Goal: Communication & Community: Answer question/provide support

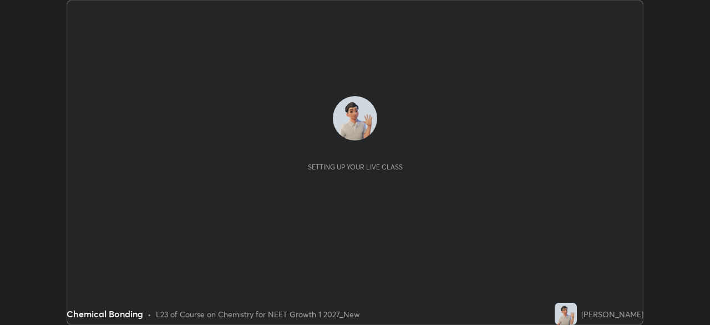
scroll to position [325, 710]
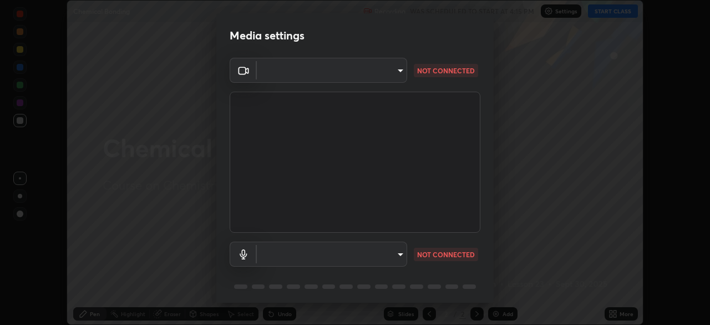
type input "27782adc23e2fb2e9a25af94410cad793eda472e13505a4e640454b7a0983fad"
type input "communications"
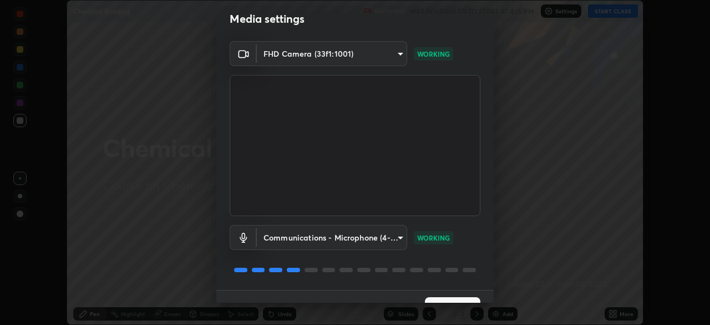
scroll to position [39, 0]
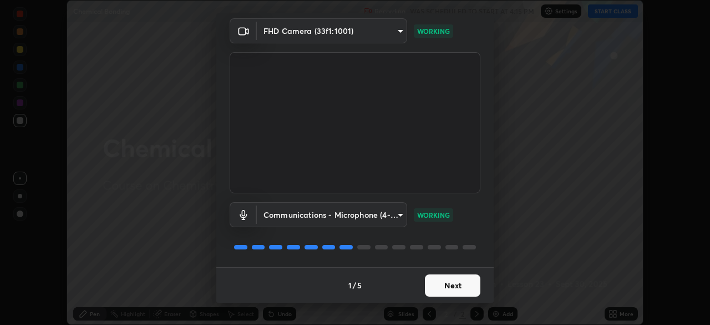
click at [440, 283] on button "Next" at bounding box center [452, 285] width 55 height 22
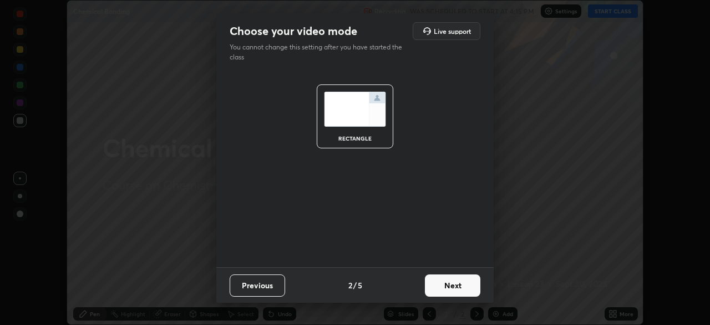
scroll to position [0, 0]
click at [443, 286] on button "Next" at bounding box center [452, 285] width 55 height 22
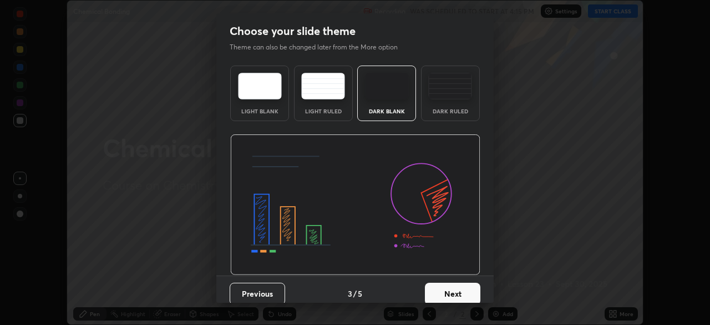
click at [445, 287] on button "Next" at bounding box center [452, 293] width 55 height 22
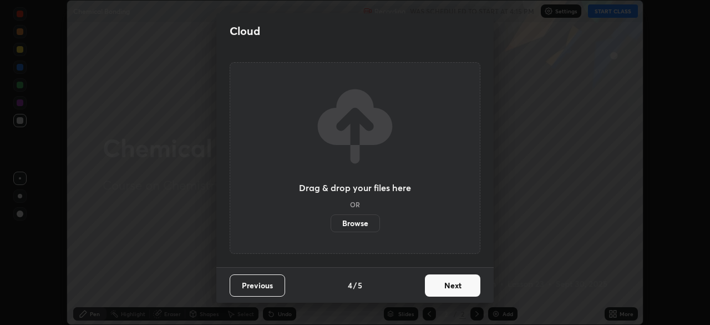
click at [442, 287] on button "Next" at bounding box center [452, 285] width 55 height 22
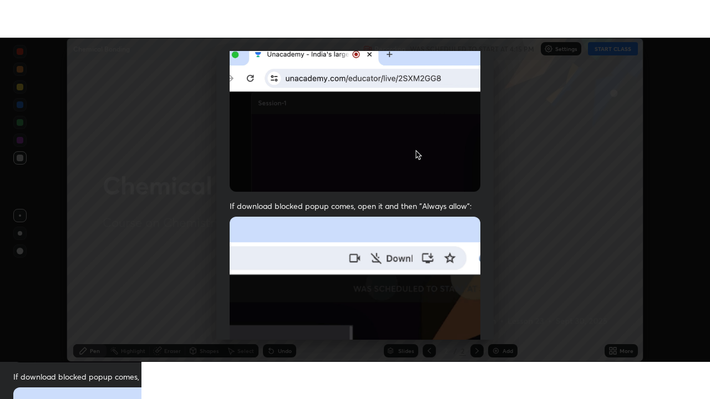
scroll to position [266, 0]
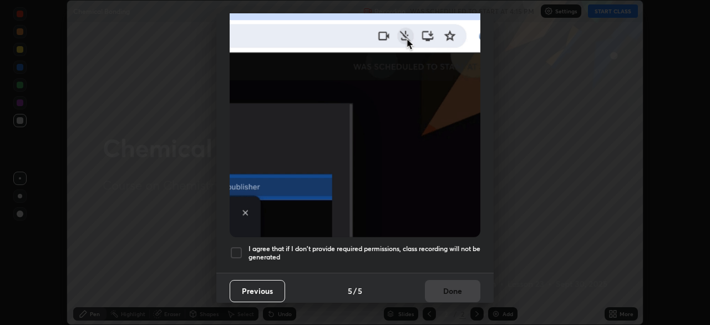
click at [386, 246] on h5 "I agree that if I don't provide required permissions, class recording will not …" at bounding box center [365, 252] width 232 height 17
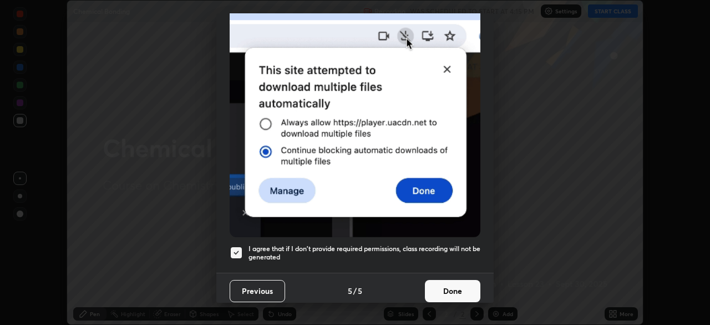
click at [441, 290] on button "Done" at bounding box center [452, 291] width 55 height 22
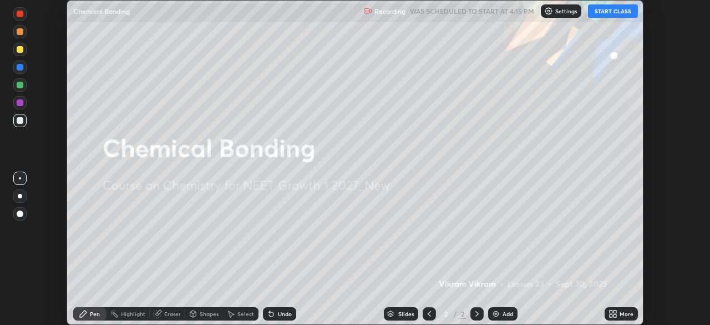
click at [599, 14] on button "START CLASS" at bounding box center [613, 10] width 50 height 13
click at [494, 311] on img at bounding box center [496, 313] width 9 height 9
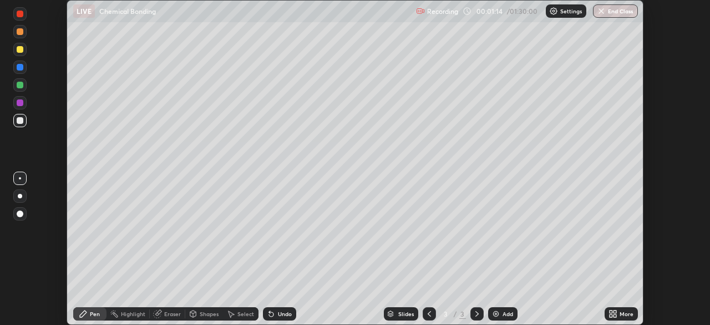
click at [275, 316] on div "Undo" at bounding box center [279, 313] width 33 height 13
click at [279, 314] on div "Undo" at bounding box center [285, 314] width 14 height 6
click at [282, 315] on div "Undo" at bounding box center [285, 314] width 14 height 6
click at [282, 316] on div "Undo" at bounding box center [285, 314] width 14 height 6
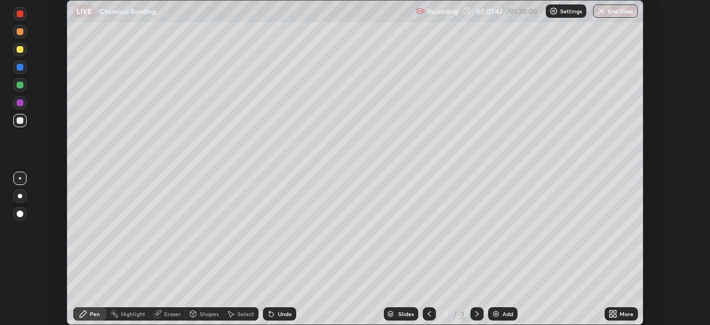
click at [282, 314] on div "Undo" at bounding box center [285, 314] width 14 height 6
click at [281, 312] on div "Undo" at bounding box center [285, 314] width 14 height 6
click at [166, 316] on div "Eraser" at bounding box center [172, 314] width 17 height 6
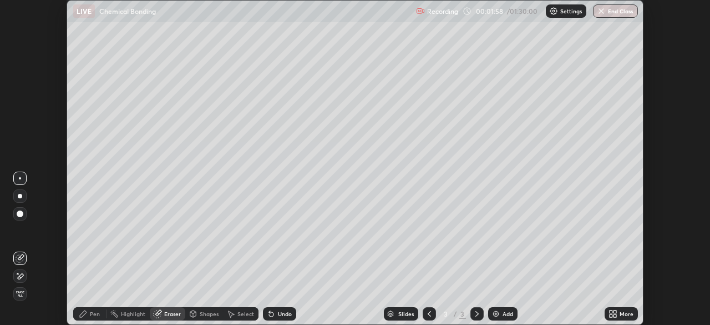
click at [22, 276] on icon at bounding box center [21, 276] width 6 height 6
click at [90, 316] on div "Pen" at bounding box center [95, 314] width 10 height 6
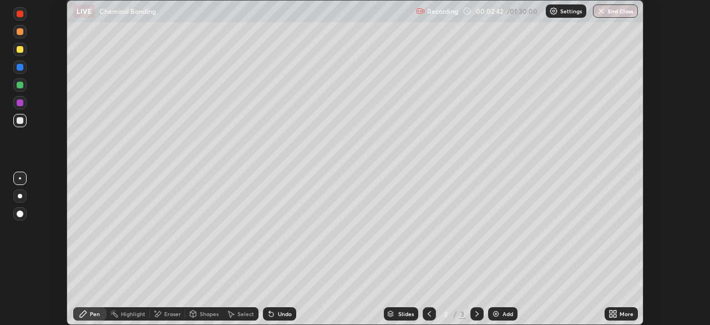
click at [19, 86] on div at bounding box center [20, 85] width 7 height 7
click at [280, 312] on div "Undo" at bounding box center [285, 314] width 14 height 6
click at [278, 315] on div "Undo" at bounding box center [285, 314] width 14 height 6
click at [170, 318] on div "Eraser" at bounding box center [168, 313] width 36 height 13
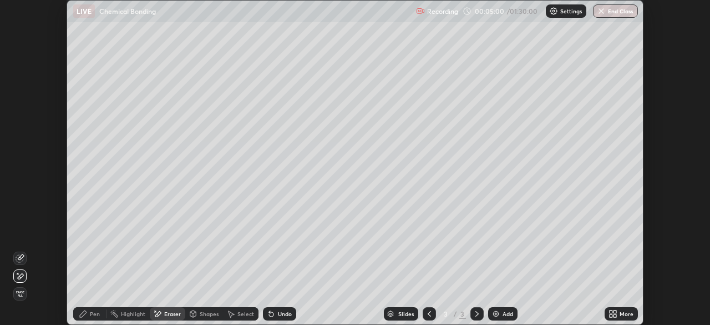
click at [94, 315] on div "Pen" at bounding box center [95, 314] width 10 height 6
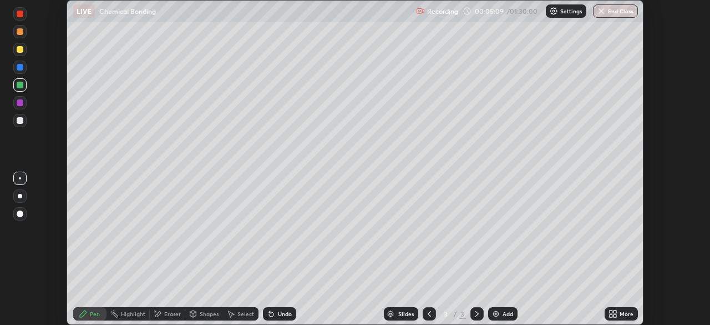
click at [26, 70] on div at bounding box center [19, 66] width 13 height 13
click at [497, 312] on img at bounding box center [496, 313] width 9 height 9
click at [18, 52] on div at bounding box center [19, 49] width 13 height 13
click at [128, 315] on div "Highlight" at bounding box center [133, 314] width 24 height 6
click at [281, 312] on div "Undo" at bounding box center [285, 314] width 14 height 6
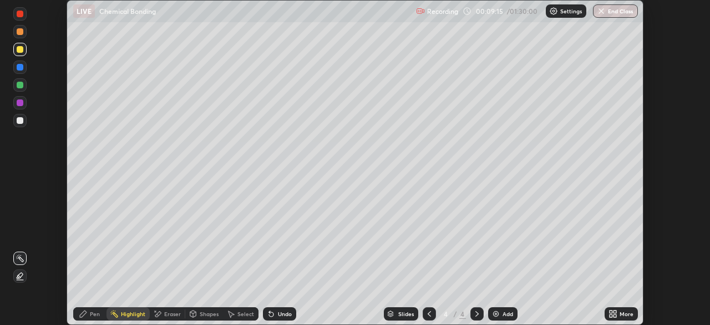
click at [90, 311] on div "Pen" at bounding box center [95, 314] width 10 height 6
click at [19, 71] on div at bounding box center [19, 66] width 13 height 13
click at [21, 85] on div at bounding box center [20, 85] width 7 height 7
click at [19, 102] on div at bounding box center [20, 102] width 7 height 7
click at [423, 309] on div at bounding box center [429, 313] width 13 height 13
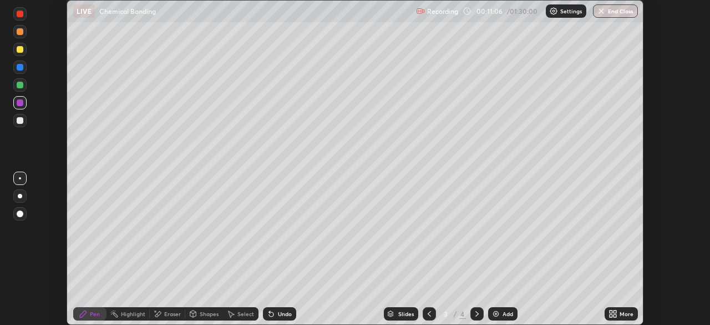
click at [475, 311] on icon at bounding box center [476, 314] width 3 height 6
click at [21, 121] on div at bounding box center [20, 120] width 7 height 7
click at [20, 68] on div at bounding box center [20, 67] width 7 height 7
click at [428, 313] on icon at bounding box center [429, 313] width 9 height 9
click at [473, 311] on icon at bounding box center [477, 313] width 9 height 9
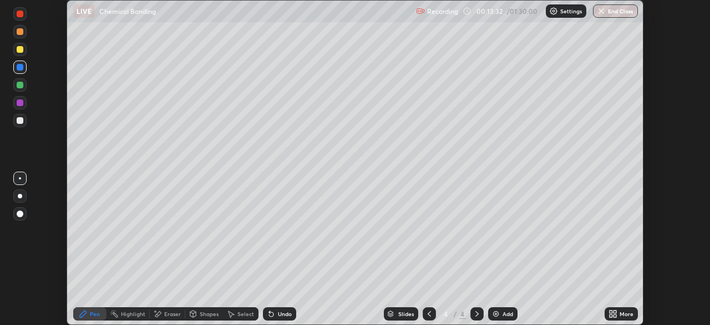
click at [428, 313] on icon at bounding box center [429, 313] width 9 height 9
click at [471, 313] on div at bounding box center [476, 313] width 13 height 13
click at [20, 87] on div at bounding box center [20, 85] width 7 height 7
click at [428, 313] on icon at bounding box center [429, 313] width 9 height 9
click at [472, 308] on div at bounding box center [476, 313] width 13 height 13
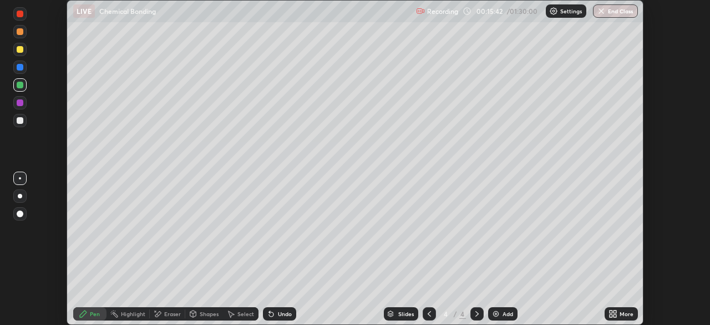
click at [470, 308] on div at bounding box center [476, 313] width 13 height 13
click at [428, 313] on icon at bounding box center [429, 313] width 9 height 9
click at [476, 313] on icon at bounding box center [477, 313] width 9 height 9
click at [428, 313] on icon at bounding box center [429, 313] width 9 height 9
click at [473, 311] on icon at bounding box center [477, 313] width 9 height 9
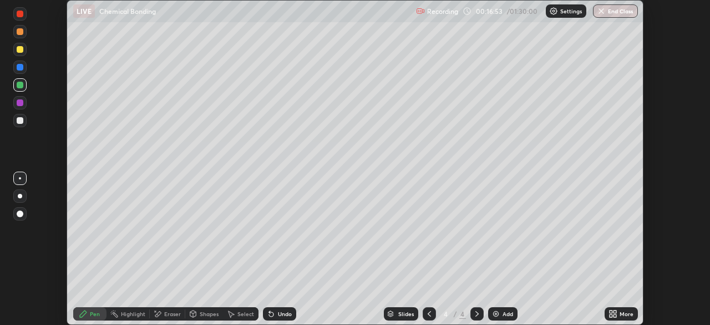
click at [428, 313] on icon at bounding box center [429, 313] width 9 height 9
click at [476, 313] on icon at bounding box center [477, 313] width 9 height 9
click at [494, 313] on img at bounding box center [496, 313] width 9 height 9
click at [23, 65] on div at bounding box center [20, 67] width 7 height 7
click at [19, 50] on div at bounding box center [20, 49] width 7 height 7
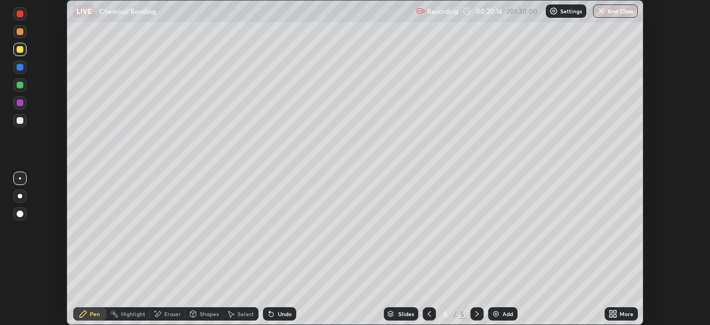
click at [17, 120] on div at bounding box center [20, 120] width 7 height 7
click at [269, 315] on icon at bounding box center [271, 314] width 4 height 4
click at [278, 313] on div "Undo" at bounding box center [285, 314] width 14 height 6
click at [270, 314] on icon at bounding box center [271, 314] width 4 height 4
click at [270, 313] on icon at bounding box center [271, 314] width 4 height 4
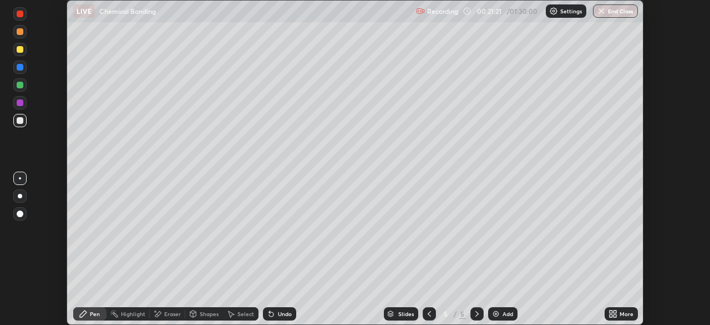
click at [273, 315] on icon at bounding box center [271, 313] width 9 height 9
click at [629, 311] on div "More" at bounding box center [627, 314] width 14 height 6
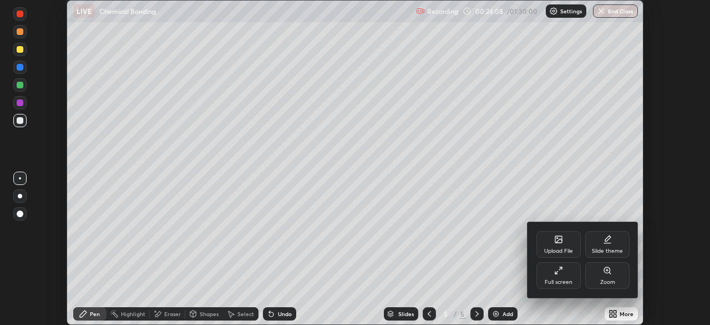
click at [574, 277] on div "Full screen" at bounding box center [558, 275] width 44 height 27
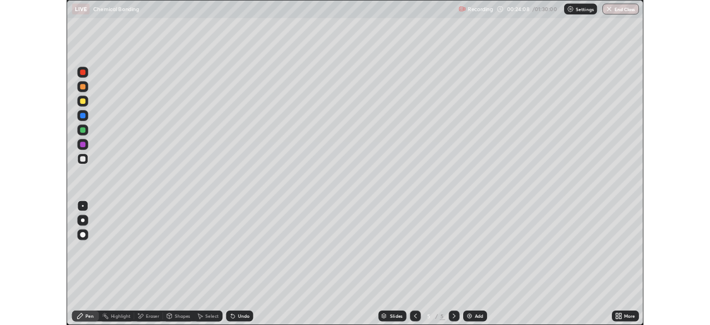
scroll to position [399, 710]
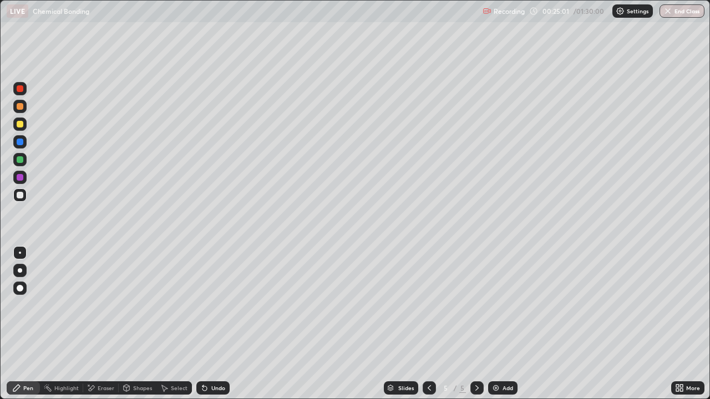
click at [211, 324] on div "Undo" at bounding box center [218, 389] width 14 height 6
click at [493, 324] on div "Add" at bounding box center [502, 388] width 29 height 13
click at [21, 125] on div at bounding box center [20, 124] width 7 height 7
click at [19, 161] on div at bounding box center [20, 159] width 7 height 7
click at [22, 146] on div at bounding box center [19, 141] width 13 height 13
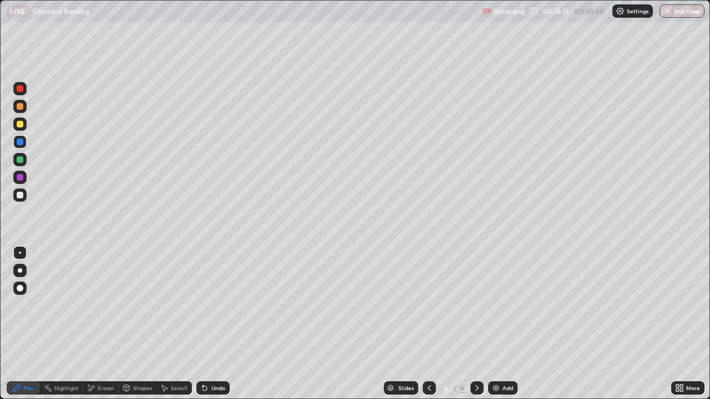
click at [23, 194] on div at bounding box center [20, 195] width 7 height 7
click at [501, 324] on div "Add" at bounding box center [502, 388] width 29 height 13
click at [20, 124] on div at bounding box center [20, 124] width 7 height 7
click at [19, 159] on div at bounding box center [20, 159] width 7 height 7
click at [19, 178] on div at bounding box center [20, 177] width 7 height 7
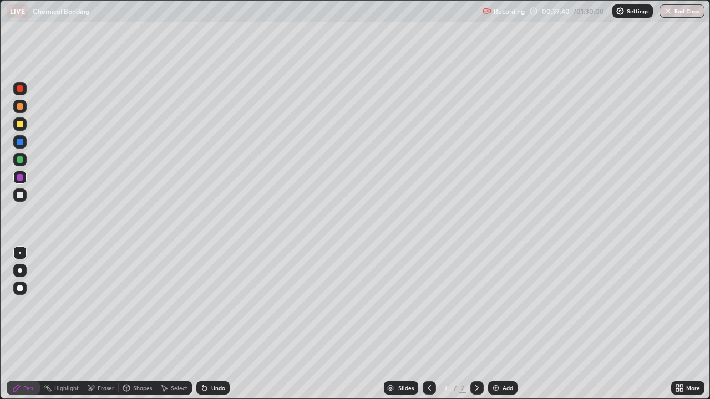
click at [206, 324] on icon at bounding box center [204, 388] width 9 height 9
click at [103, 324] on div "Eraser" at bounding box center [101, 388] width 36 height 13
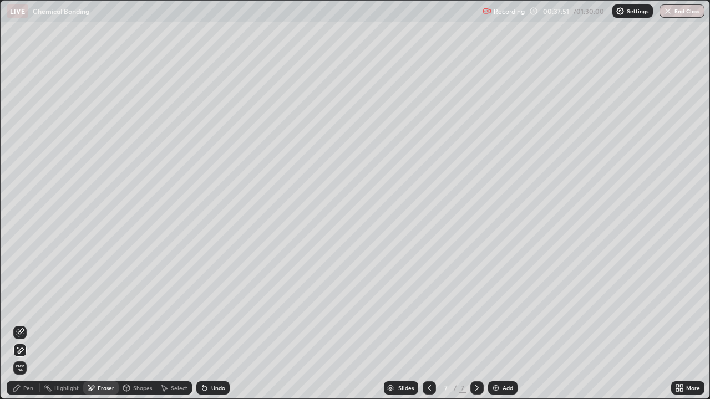
click at [214, 324] on div "Undo" at bounding box center [218, 389] width 14 height 6
click at [217, 324] on div "Undo" at bounding box center [218, 389] width 14 height 6
click at [17, 324] on icon at bounding box center [16, 388] width 7 height 7
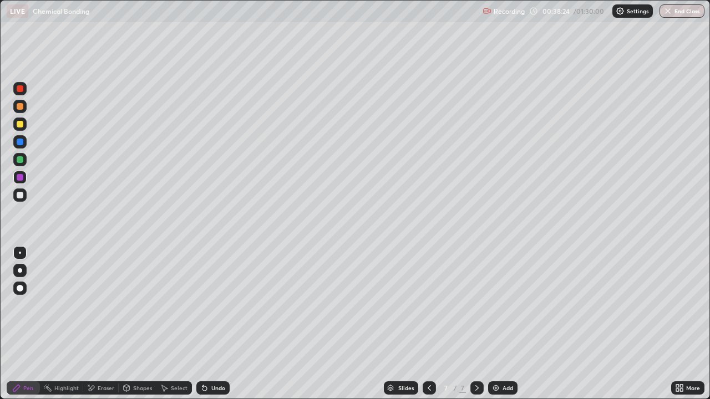
click at [14, 125] on div at bounding box center [19, 124] width 13 height 13
click at [19, 196] on div at bounding box center [20, 195] width 7 height 7
click at [503, 324] on div "Add" at bounding box center [508, 389] width 11 height 6
click at [22, 145] on div at bounding box center [20, 142] width 7 height 7
click at [26, 180] on div at bounding box center [19, 177] width 13 height 13
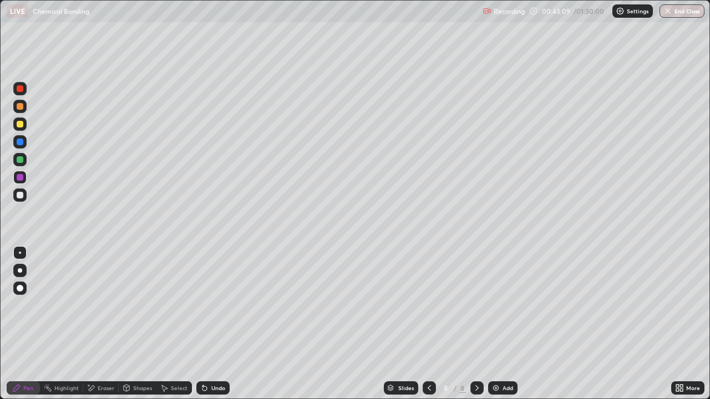
click at [19, 192] on div at bounding box center [20, 195] width 7 height 7
click at [18, 160] on div at bounding box center [20, 159] width 7 height 7
click at [20, 194] on div at bounding box center [20, 195] width 7 height 7
click at [22, 176] on div at bounding box center [20, 177] width 7 height 7
click at [21, 195] on div at bounding box center [20, 195] width 7 height 7
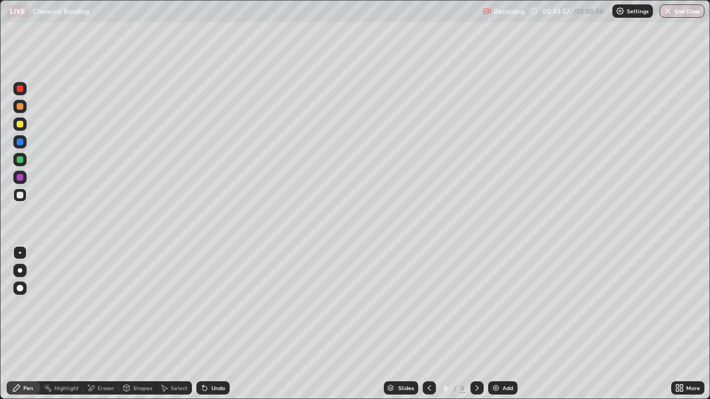
click at [423, 324] on div at bounding box center [429, 388] width 13 height 13
click at [470, 324] on div at bounding box center [476, 388] width 13 height 13
click at [490, 324] on div "Add" at bounding box center [502, 388] width 29 height 13
click at [18, 161] on div at bounding box center [20, 159] width 7 height 7
click at [220, 324] on div "Undo" at bounding box center [218, 389] width 14 height 6
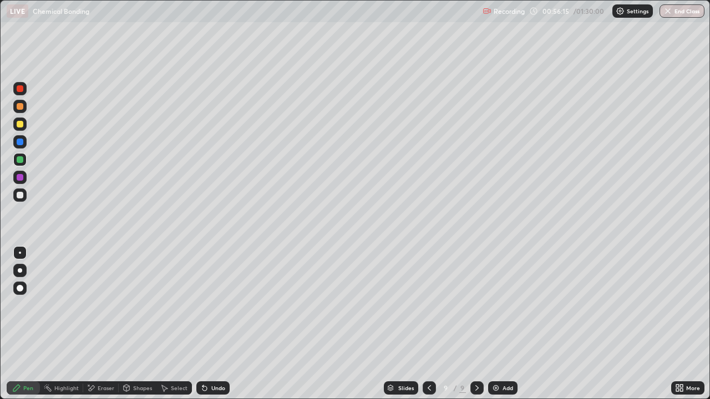
click at [493, 324] on img at bounding box center [496, 388] width 9 height 9
click at [21, 193] on div at bounding box center [20, 195] width 7 height 7
click at [105, 324] on div "Eraser" at bounding box center [106, 389] width 17 height 6
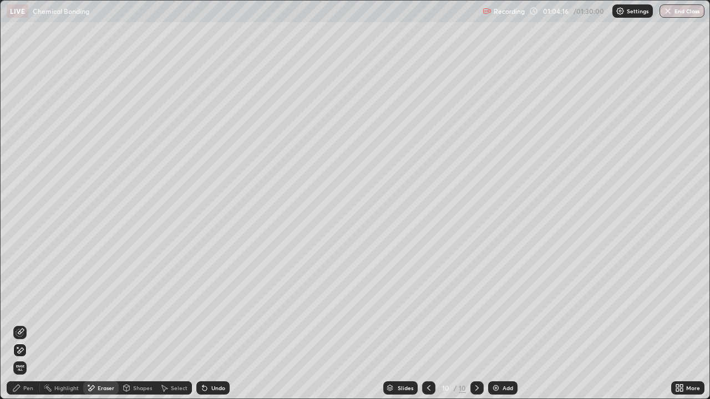
click at [45, 324] on circle at bounding box center [44, 388] width 1 height 1
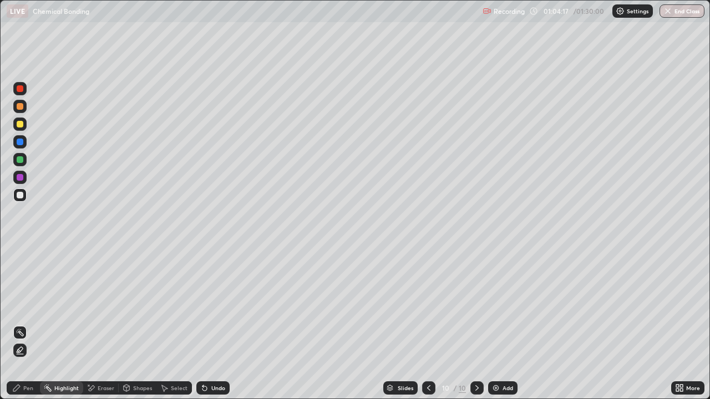
click at [105, 324] on div "Eraser" at bounding box center [101, 388] width 36 height 13
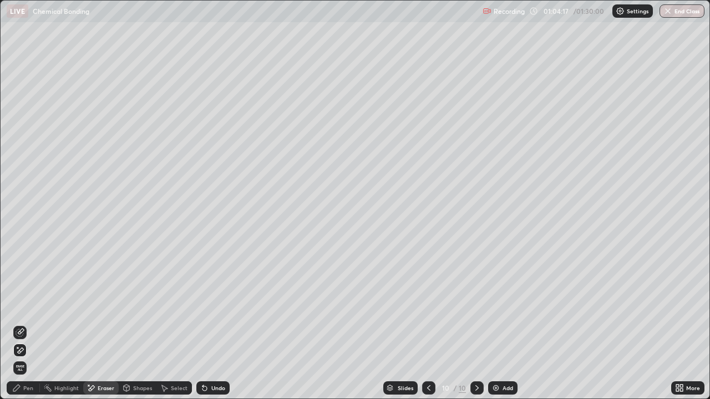
click at [140, 324] on div "Shapes" at bounding box center [142, 389] width 19 height 6
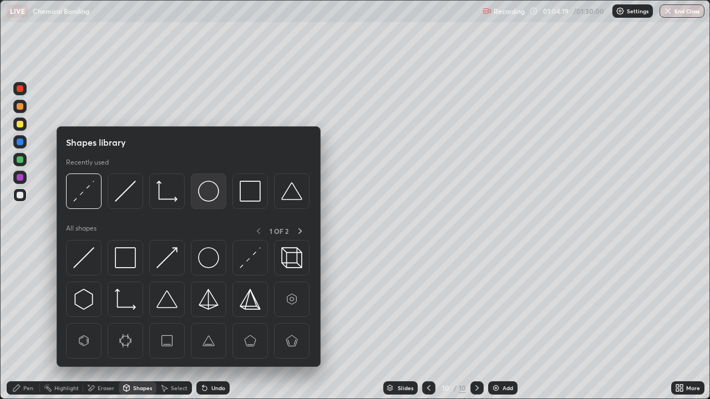
click at [210, 201] on img at bounding box center [208, 191] width 21 height 21
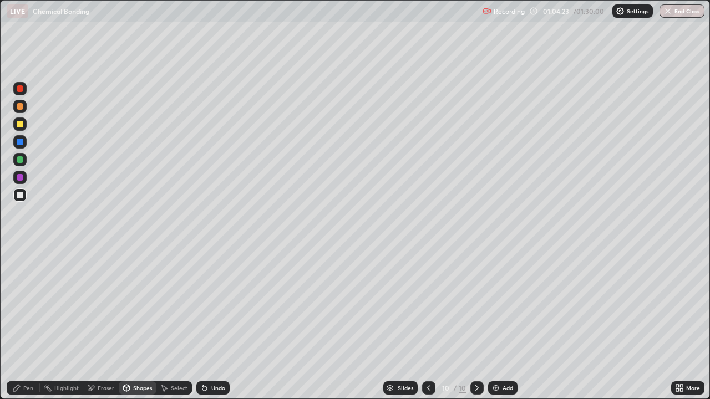
click at [27, 324] on div "Pen" at bounding box center [28, 389] width 10 height 6
click at [67, 324] on div "Highlight" at bounding box center [66, 389] width 24 height 6
click at [21, 194] on div at bounding box center [20, 195] width 7 height 7
click at [171, 324] on div "Select" at bounding box center [179, 389] width 17 height 6
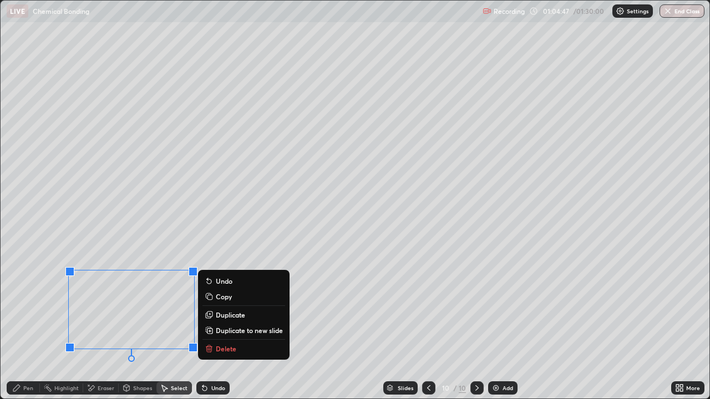
click at [224, 297] on p "Copy" at bounding box center [224, 296] width 16 height 9
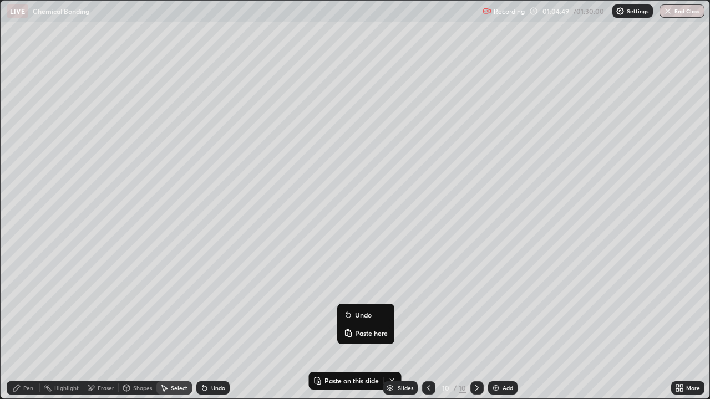
click at [363, 324] on p "Paste here" at bounding box center [371, 333] width 33 height 9
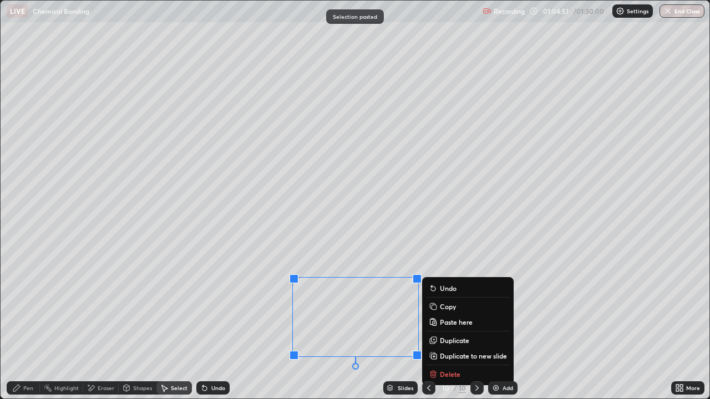
click at [262, 324] on div "0 ° Undo Copy Paste here Duplicate Duplicate to new slide Delete" at bounding box center [355, 200] width 709 height 398
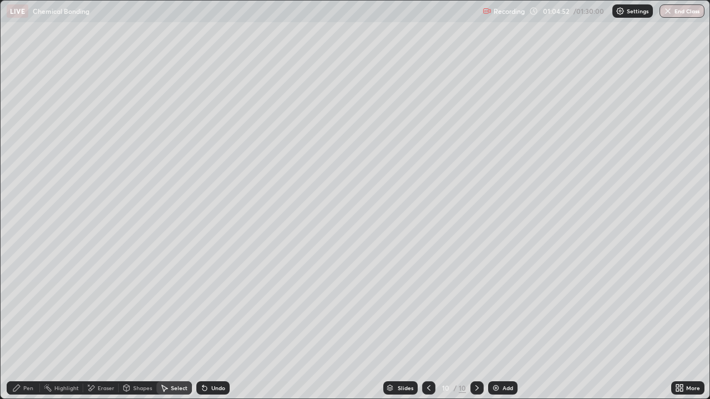
click at [101, 324] on div "Eraser" at bounding box center [106, 389] width 17 height 6
click at [28, 324] on div "Pen" at bounding box center [28, 389] width 10 height 6
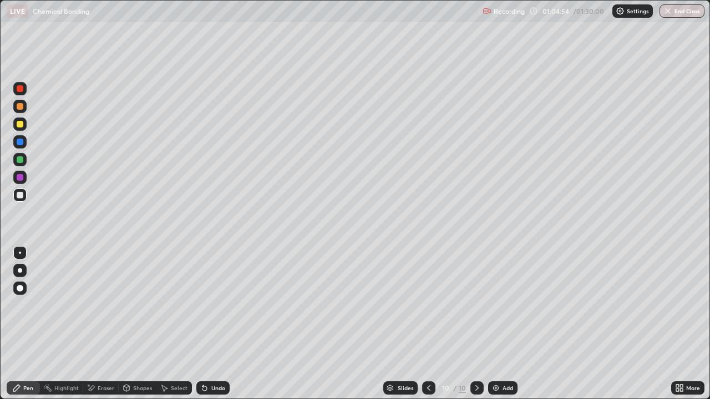
click at [20, 178] on div at bounding box center [20, 177] width 7 height 7
click at [99, 324] on div "Eraser" at bounding box center [106, 389] width 17 height 6
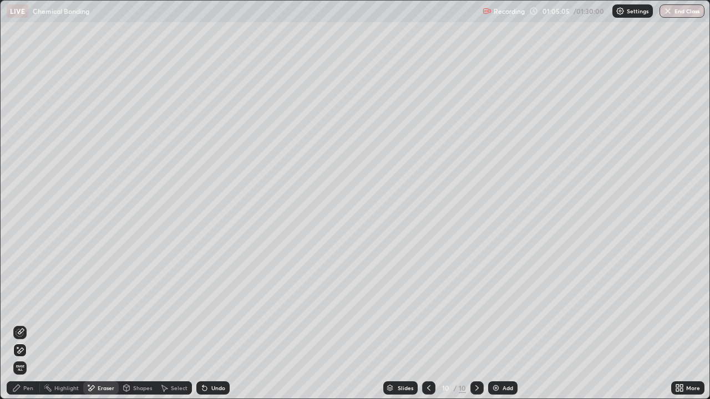
click at [145, 324] on div "Shapes" at bounding box center [142, 389] width 19 height 6
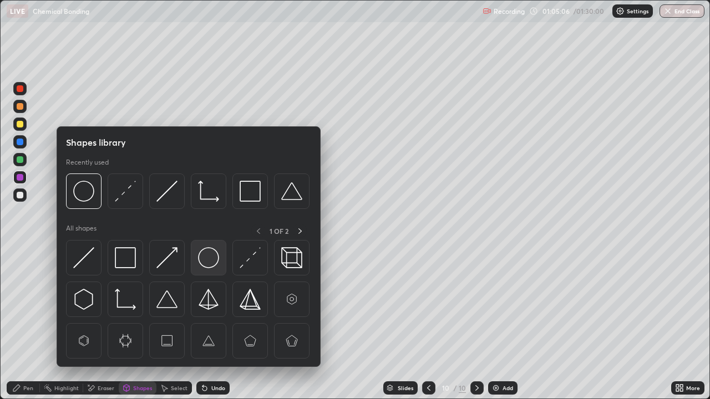
click at [214, 261] on img at bounding box center [208, 257] width 21 height 21
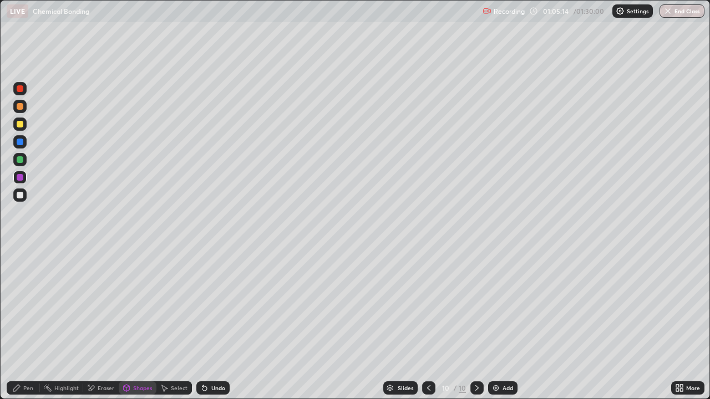
click at [181, 324] on div "Select" at bounding box center [179, 389] width 17 height 6
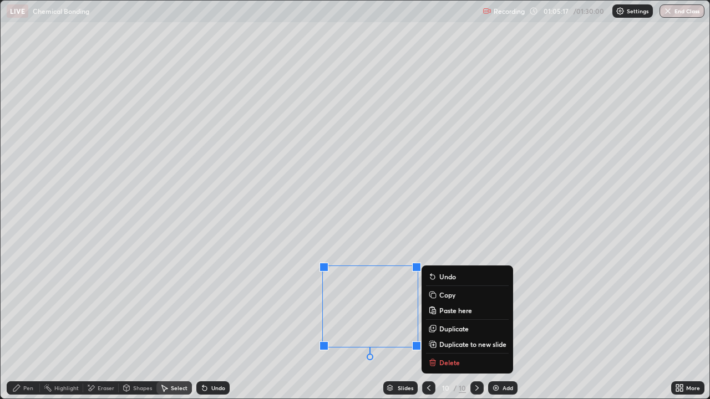
click at [444, 300] on button "Copy" at bounding box center [467, 294] width 83 height 13
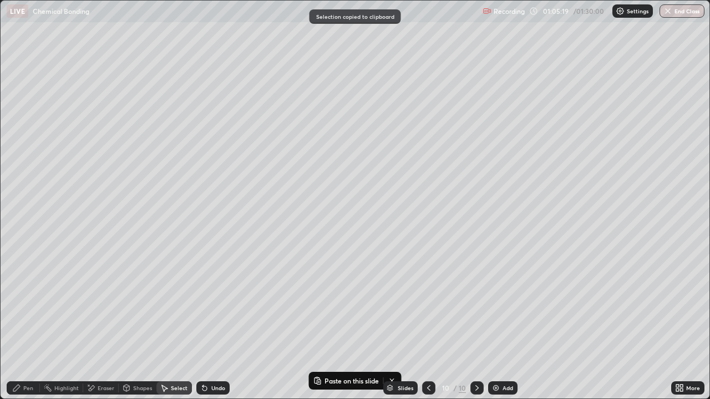
click at [105, 324] on div "Eraser" at bounding box center [106, 389] width 17 height 6
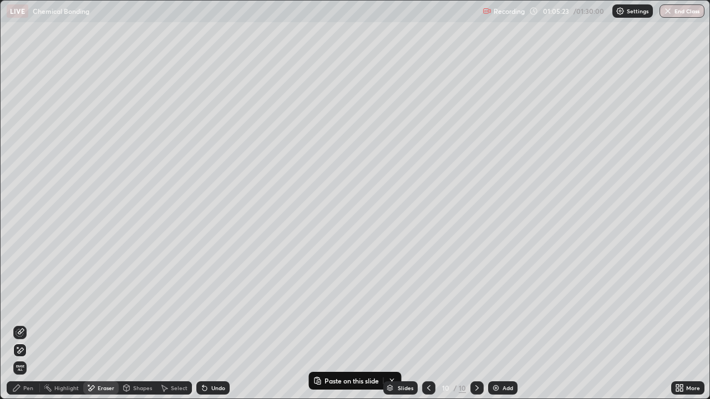
click at [25, 324] on div "Pen" at bounding box center [28, 389] width 10 height 6
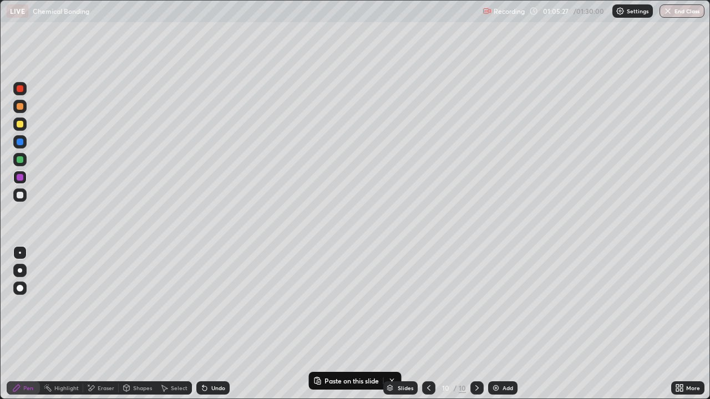
click at [98, 324] on div "Eraser" at bounding box center [106, 389] width 17 height 6
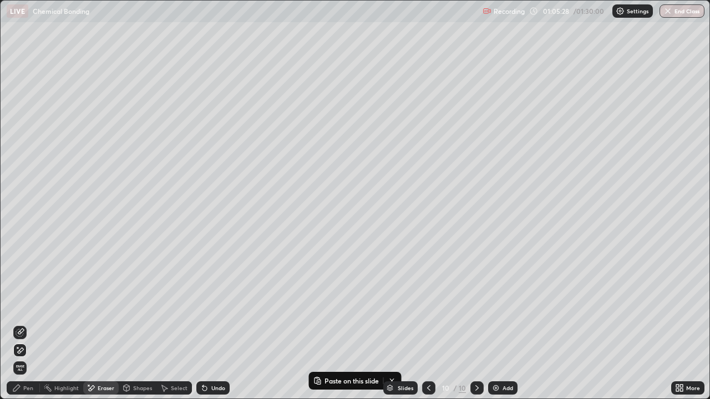
click at [175, 324] on div "Select" at bounding box center [179, 389] width 17 height 6
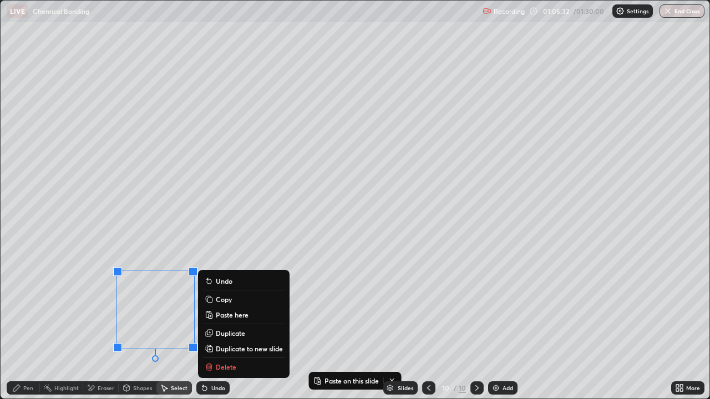
click at [226, 301] on p "Copy" at bounding box center [224, 299] width 16 height 9
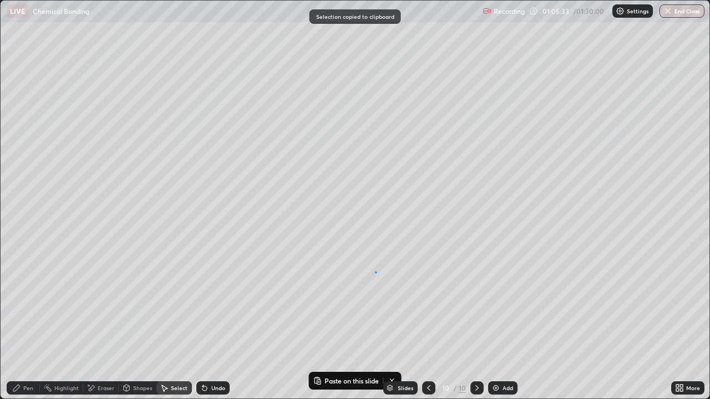
click at [375, 272] on div "0 ° Undo Copy Paste here Duplicate Duplicate to new slide Delete" at bounding box center [355, 200] width 709 height 398
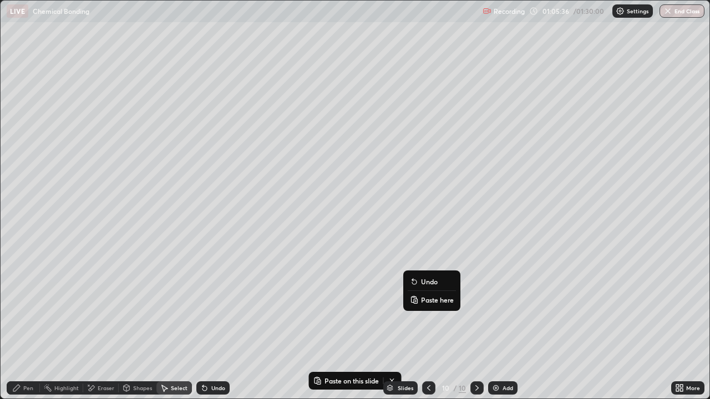
click at [428, 301] on p "Paste here" at bounding box center [437, 300] width 33 height 9
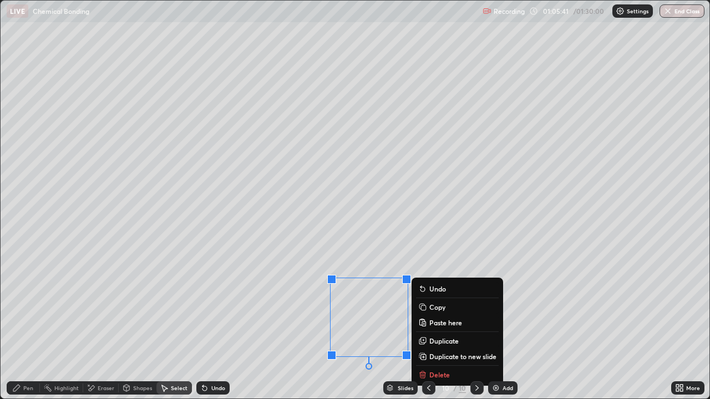
click at [212, 324] on div "0 ° Undo Copy Paste here Duplicate Duplicate to new slide Delete" at bounding box center [355, 200] width 709 height 398
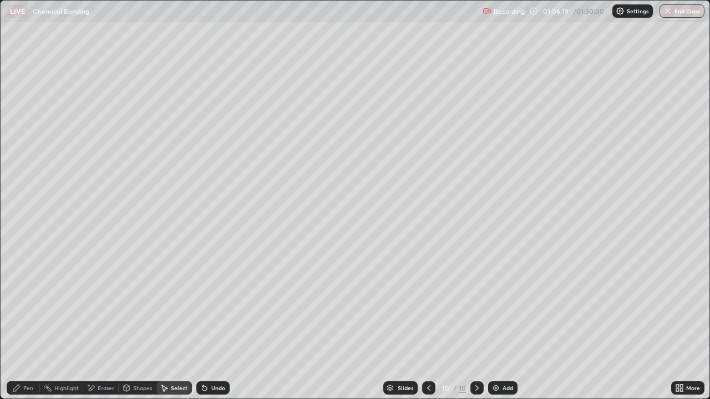
click at [103, 324] on div "Eraser" at bounding box center [106, 389] width 17 height 6
click at [24, 324] on div "Pen" at bounding box center [28, 389] width 10 height 6
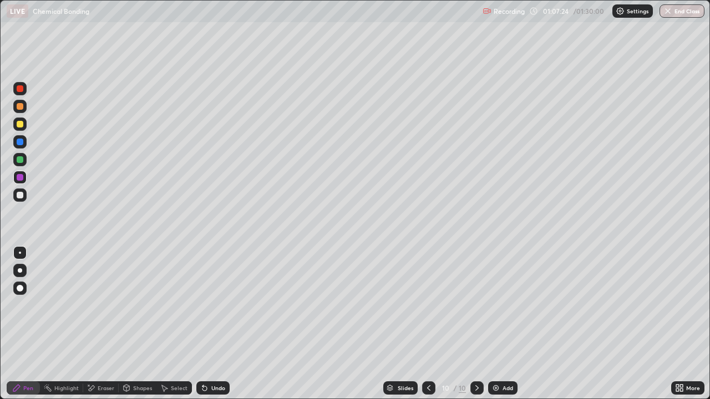
click at [677, 324] on icon at bounding box center [677, 386] width 3 height 3
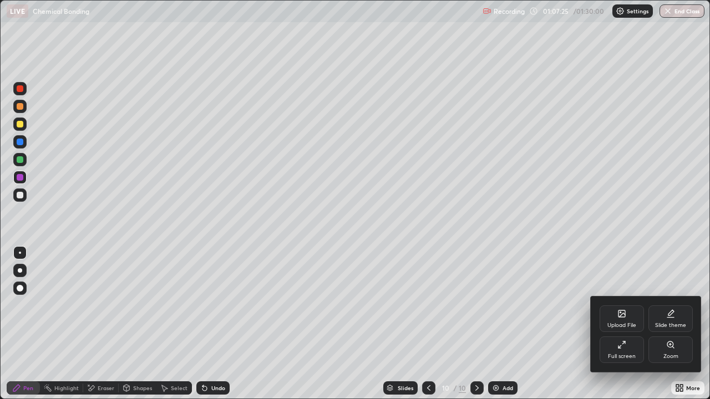
click at [619, 324] on div "Full screen" at bounding box center [622, 350] width 44 height 27
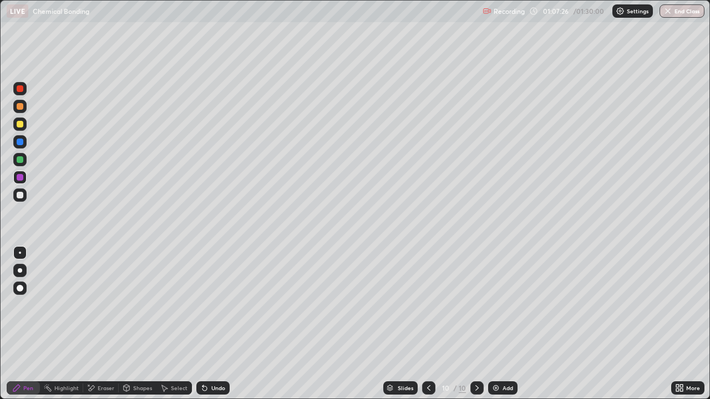
scroll to position [55155, 54769]
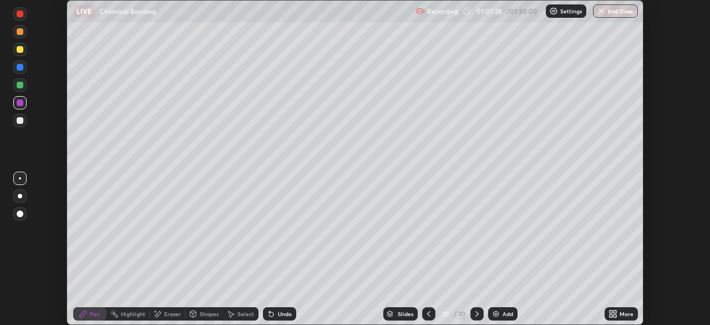
click at [498, 313] on img at bounding box center [496, 313] width 9 height 9
click at [503, 316] on div "Add" at bounding box center [508, 314] width 11 height 6
click at [434, 312] on div at bounding box center [429, 313] width 13 height 13
click at [429, 314] on icon at bounding box center [429, 313] width 9 height 9
click at [496, 311] on img at bounding box center [496, 313] width 9 height 9
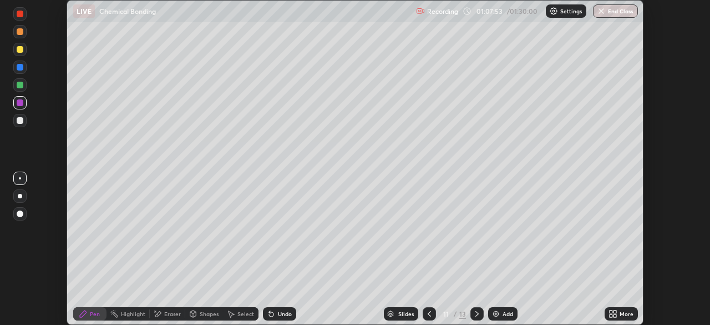
click at [21, 82] on div at bounding box center [20, 85] width 7 height 7
click at [282, 316] on div "Undo" at bounding box center [285, 314] width 14 height 6
click at [275, 311] on div "Undo" at bounding box center [279, 313] width 33 height 13
click at [19, 121] on div at bounding box center [20, 120] width 7 height 7
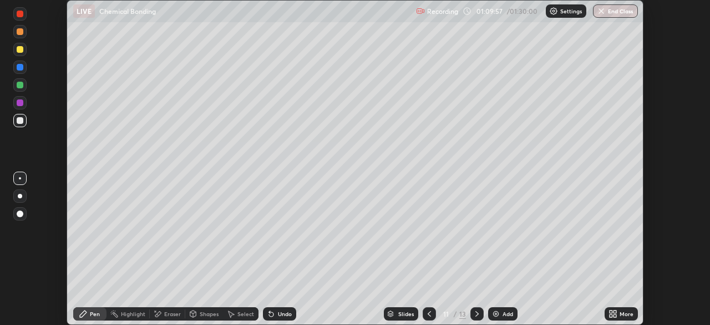
click at [280, 307] on div "Undo" at bounding box center [279, 313] width 33 height 13
click at [269, 311] on icon at bounding box center [269, 311] width 1 height 1
click at [476, 313] on icon at bounding box center [477, 313] width 9 height 9
click at [21, 33] on div at bounding box center [20, 31] width 7 height 7
click at [18, 66] on div at bounding box center [20, 67] width 7 height 7
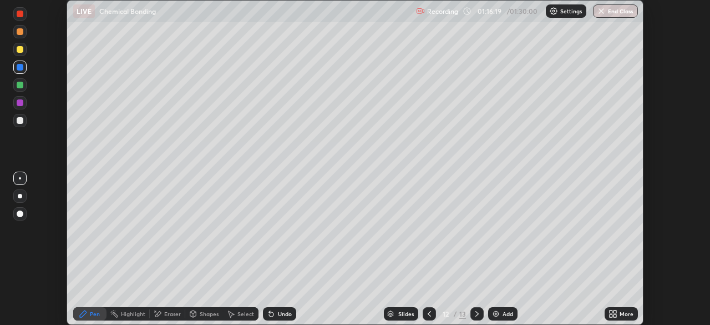
click at [622, 315] on div "More" at bounding box center [627, 314] width 14 height 6
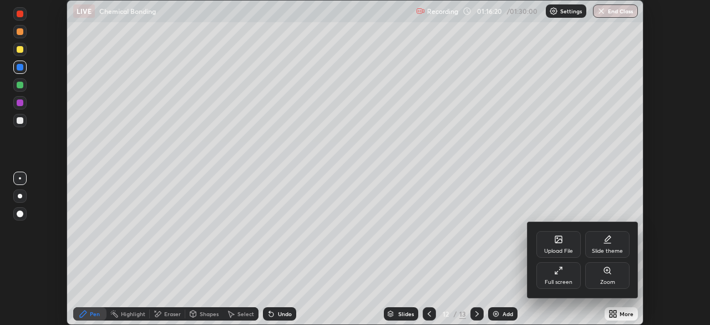
click at [564, 281] on div "Full screen" at bounding box center [559, 282] width 28 height 6
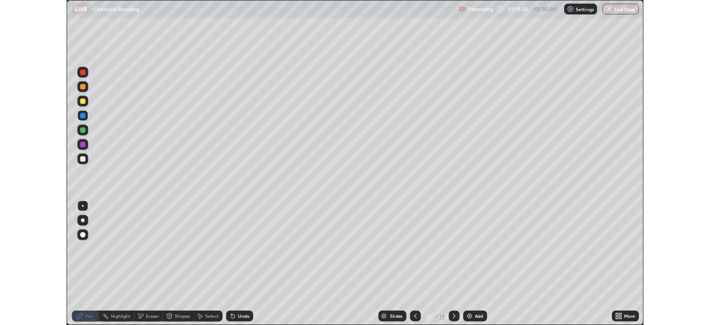
scroll to position [399, 710]
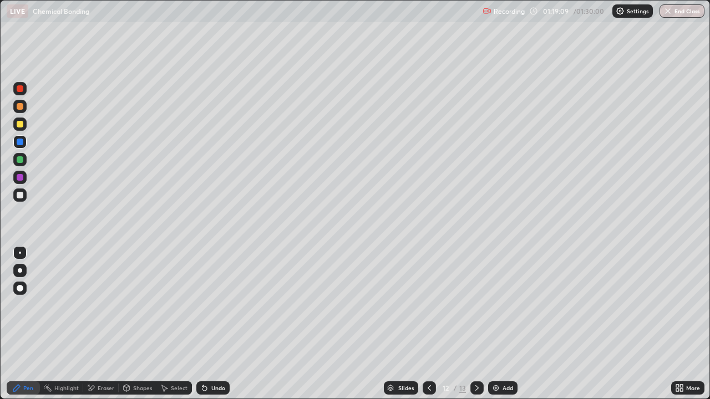
click at [678, 324] on icon at bounding box center [679, 388] width 9 height 9
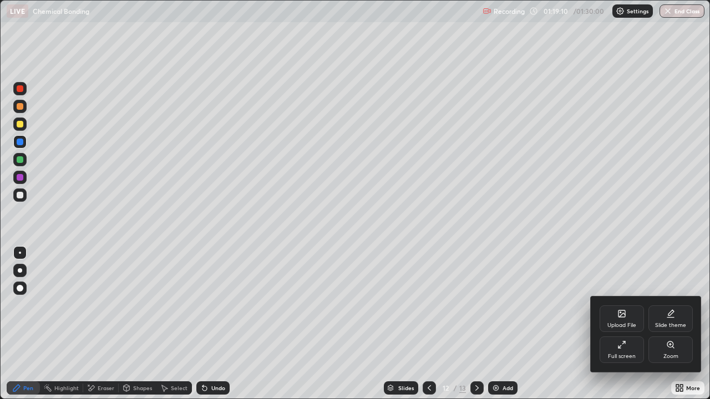
click at [614, 324] on div "Full screen" at bounding box center [622, 350] width 44 height 27
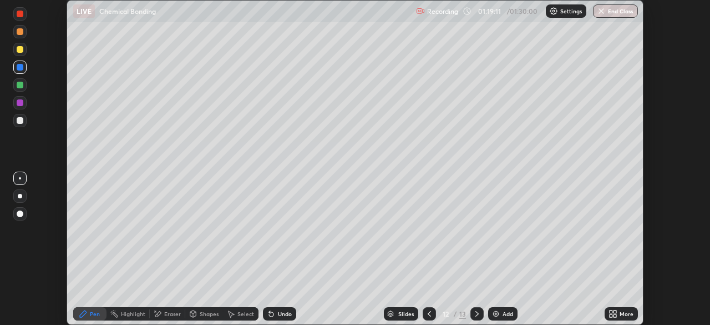
scroll to position [55155, 54769]
click at [476, 312] on icon at bounding box center [476, 314] width 3 height 6
click at [284, 311] on div "Undo" at bounding box center [285, 314] width 14 height 6
click at [283, 313] on div "Undo" at bounding box center [285, 314] width 14 height 6
click at [19, 104] on div at bounding box center [20, 102] width 7 height 7
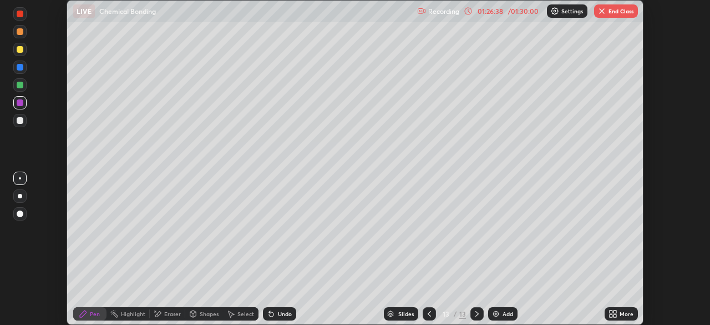
click at [498, 315] on img at bounding box center [496, 313] width 9 height 9
click at [19, 121] on div at bounding box center [20, 120] width 7 height 7
click at [282, 307] on div "Undo" at bounding box center [279, 313] width 33 height 13
click at [283, 313] on div "Undo" at bounding box center [285, 314] width 14 height 6
click at [59, 236] on div "Setting up your live class" at bounding box center [355, 162] width 710 height 325
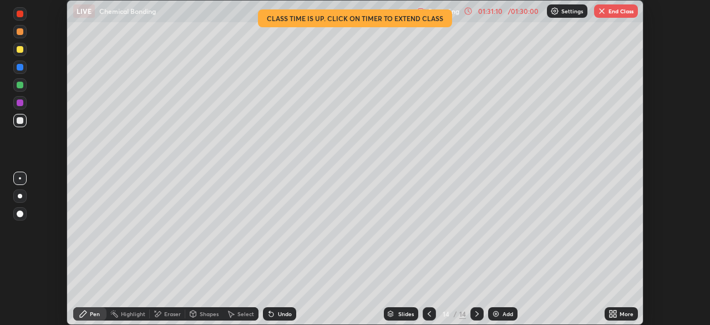
click at [616, 17] on button "End Class" at bounding box center [616, 10] width 44 height 13
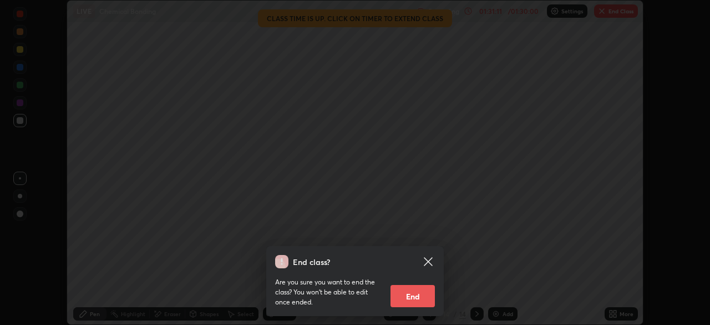
click at [422, 299] on button "End" at bounding box center [413, 296] width 44 height 22
